Goal: Transaction & Acquisition: Subscribe to service/newsletter

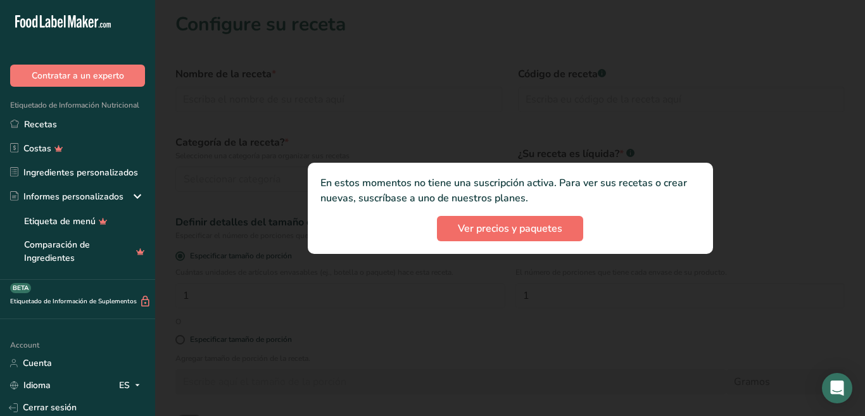
click at [538, 230] on div ".a-20{fill:#fff;} Contratar a un experto Etiquetado de Información Nutricional …" at bounding box center [432, 291] width 865 height 583
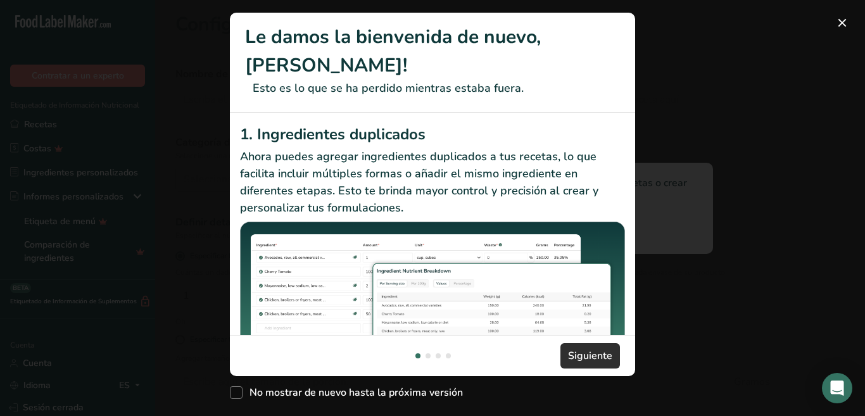
scroll to position [267, 0]
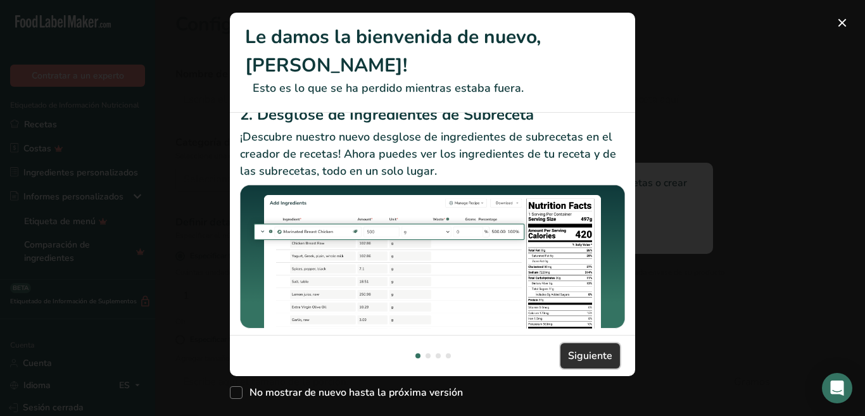
click at [591, 358] on span "Siguiente" at bounding box center [590, 355] width 44 height 15
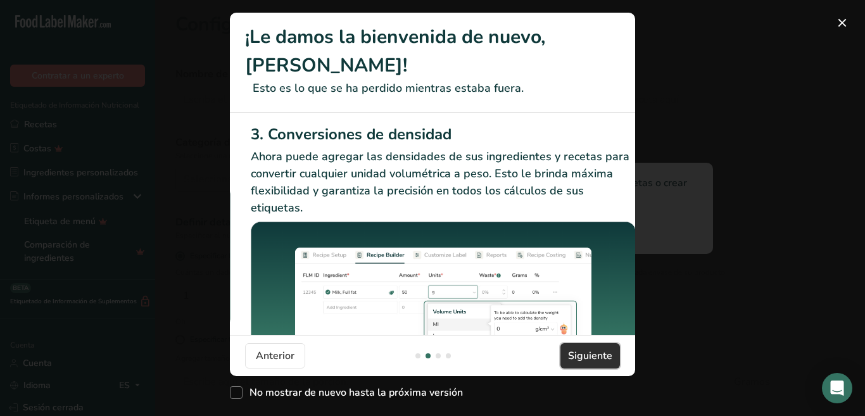
scroll to position [0, 0]
click at [582, 357] on font "Siguiente" at bounding box center [590, 356] width 44 height 14
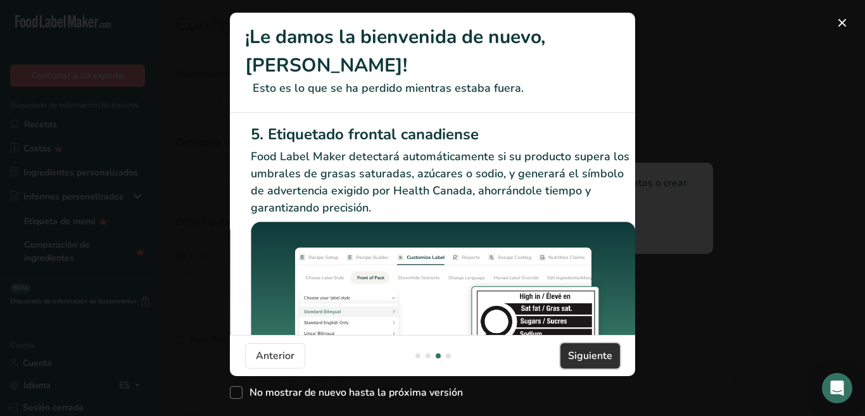
click at [582, 357] on font "Siguiente" at bounding box center [590, 356] width 44 height 14
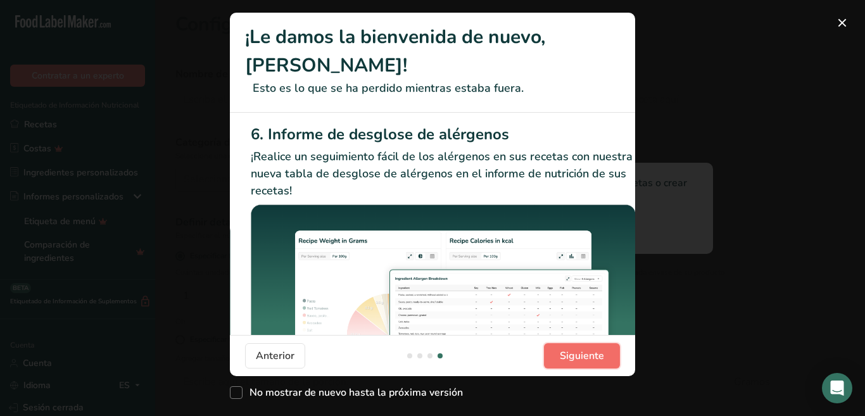
click at [582, 357] on font "Siguiente" at bounding box center [582, 356] width 44 height 14
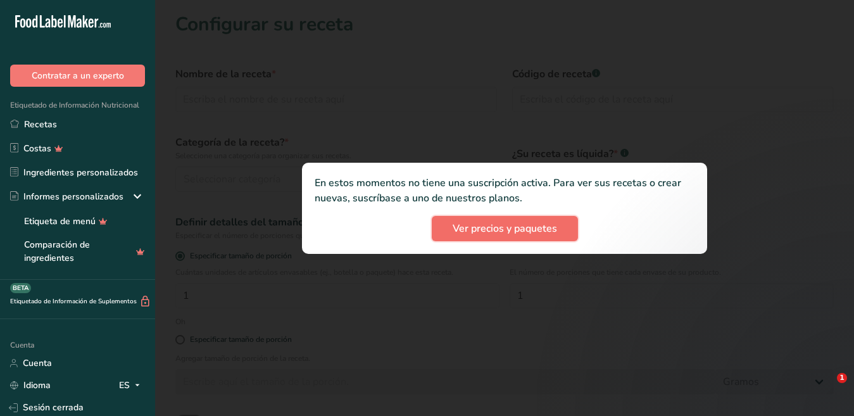
click at [521, 228] on font "Ver precios y paquetes" at bounding box center [505, 229] width 104 height 14
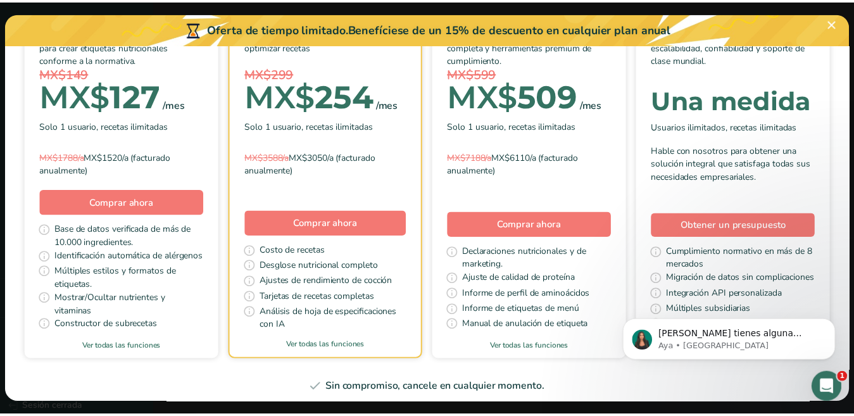
scroll to position [63, 0]
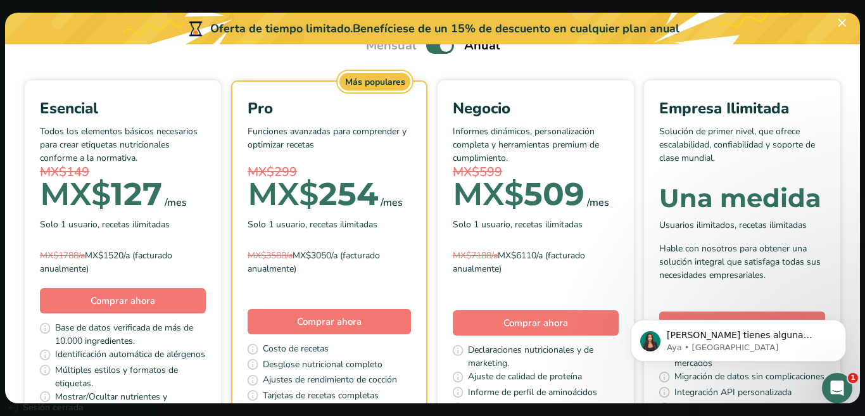
click at [206, 100] on div "Esencial" at bounding box center [123, 108] width 166 height 23
click at [155, 302] on font "Comprar ahora" at bounding box center [123, 300] width 65 height 13
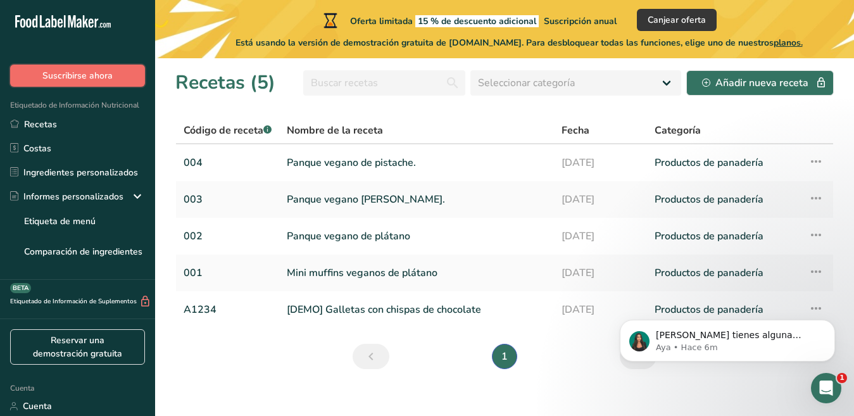
click at [54, 76] on font "Suscribirse ahora" at bounding box center [77, 76] width 70 height 12
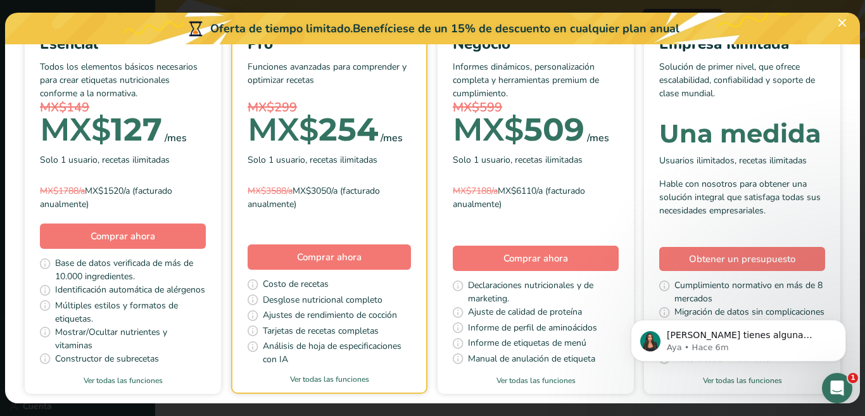
scroll to position [190, 0]
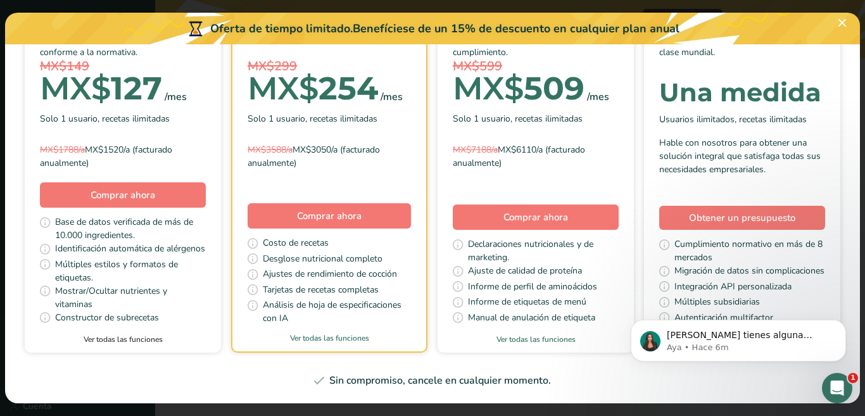
click at [163, 334] on font "Ver todas las funciones" at bounding box center [123, 339] width 79 height 10
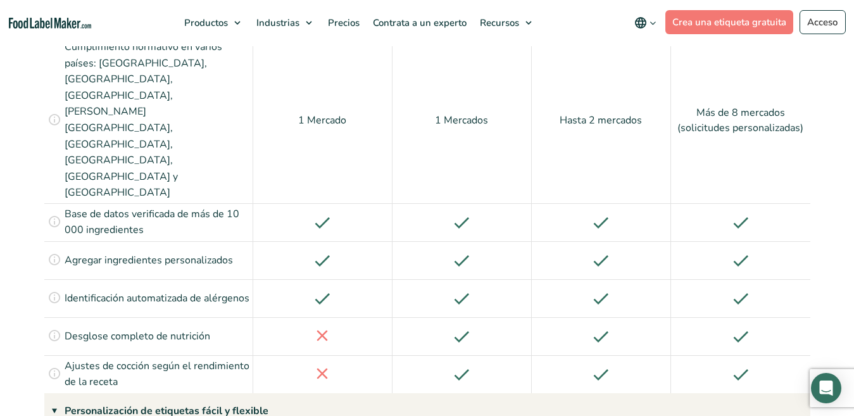
scroll to position [1447, 0]
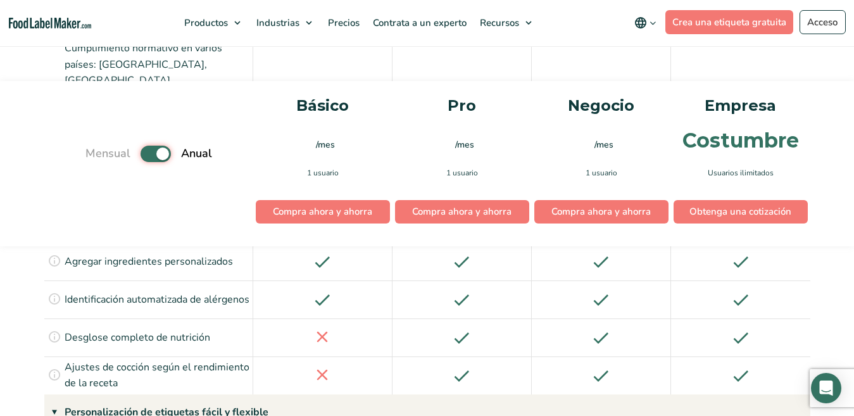
click at [96, 158] on input "Palanca" at bounding box center [92, 153] width 8 height 8
checkbox input "false"
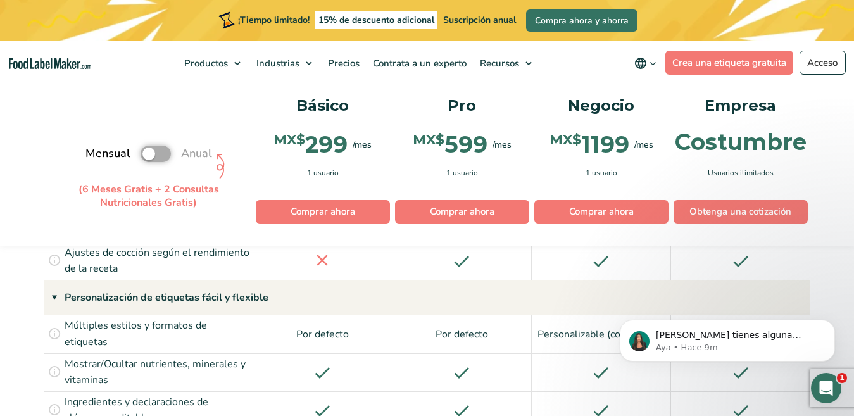
scroll to position [1574, 0]
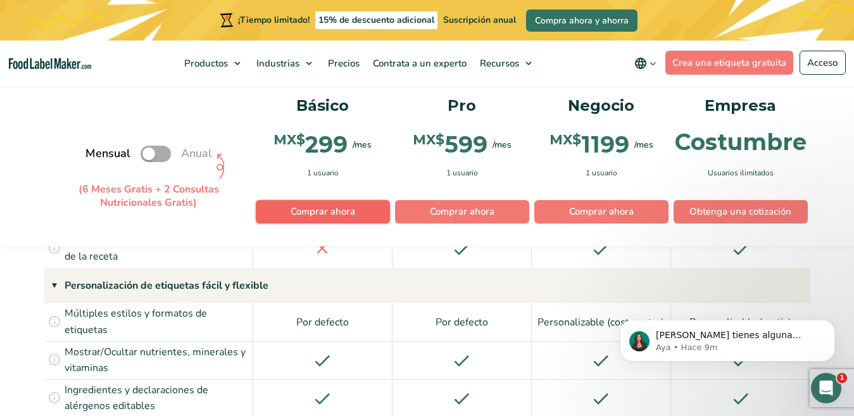
click at [320, 204] on link "Comprar ahora" at bounding box center [323, 212] width 134 height 24
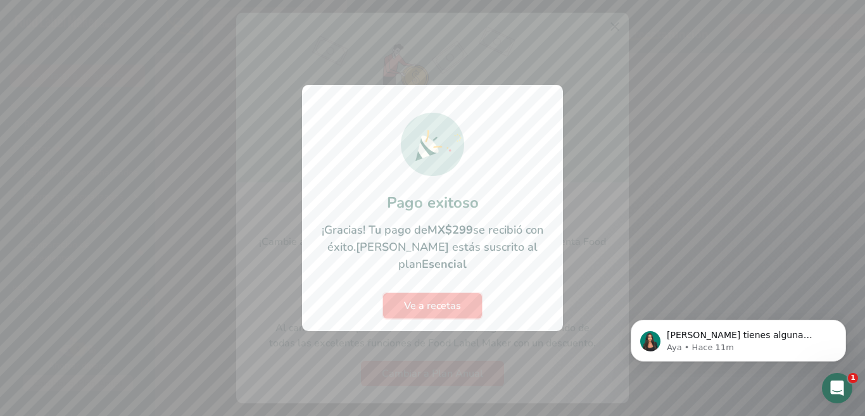
click at [453, 299] on font "Ve a recetas" at bounding box center [432, 306] width 57 height 14
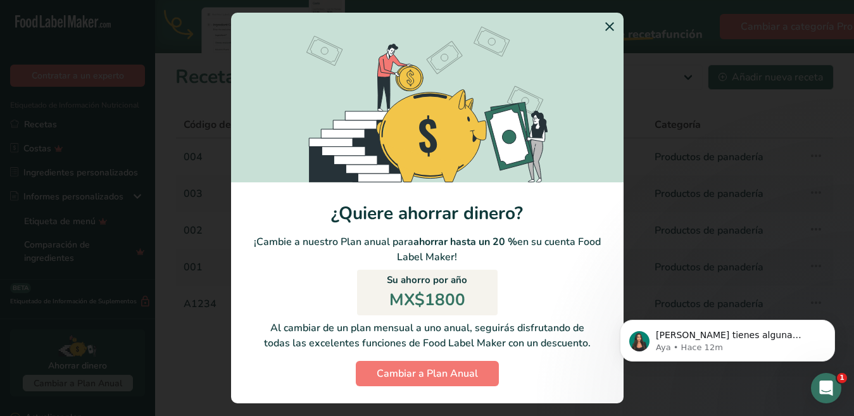
click at [602, 22] on icon "Cambiar a la modalidad anual" at bounding box center [609, 26] width 15 height 23
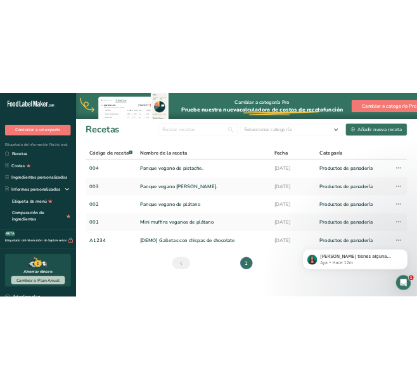
scroll to position [2, 0]
